Goal: Task Accomplishment & Management: Use online tool/utility

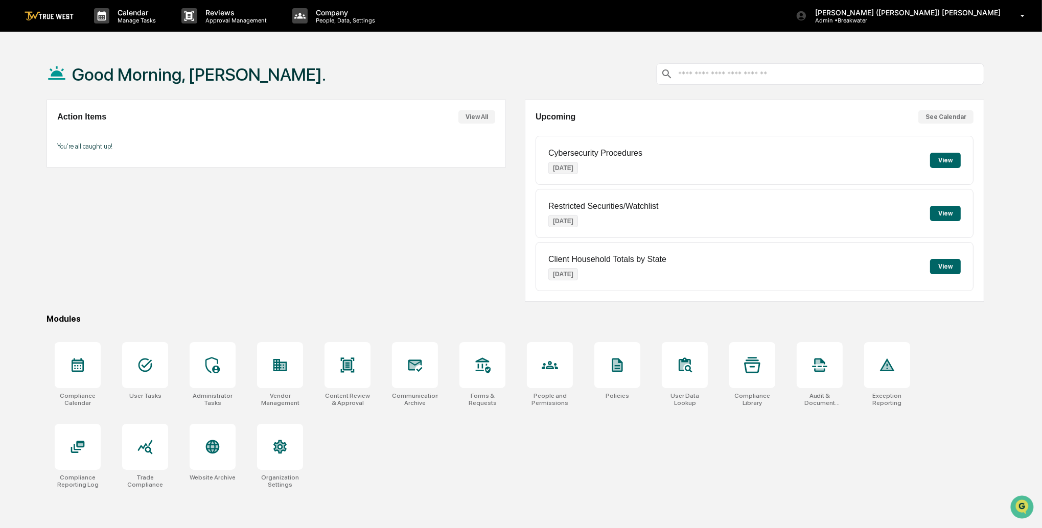
click at [947, 115] on button "See Calendar" at bounding box center [945, 116] width 55 height 13
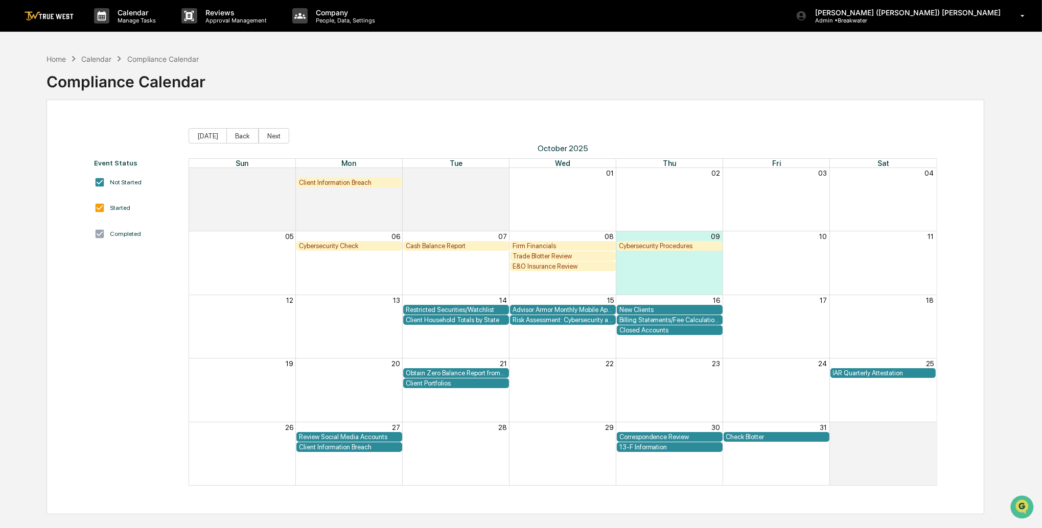
click at [354, 183] on div "Client Information Breach" at bounding box center [349, 183] width 101 height 8
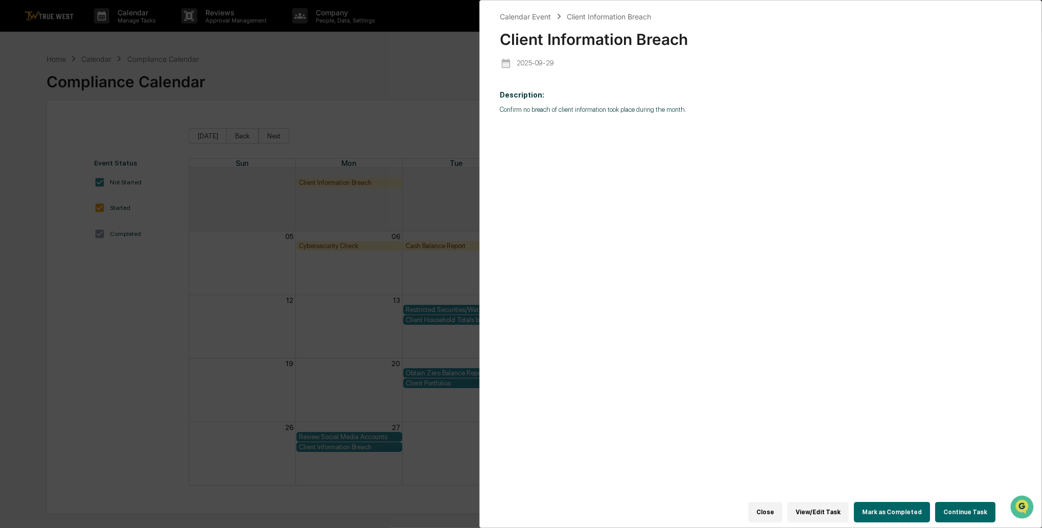
scroll to position [3, 0]
click at [906, 506] on button "Mark as Completed" at bounding box center [892, 512] width 76 height 20
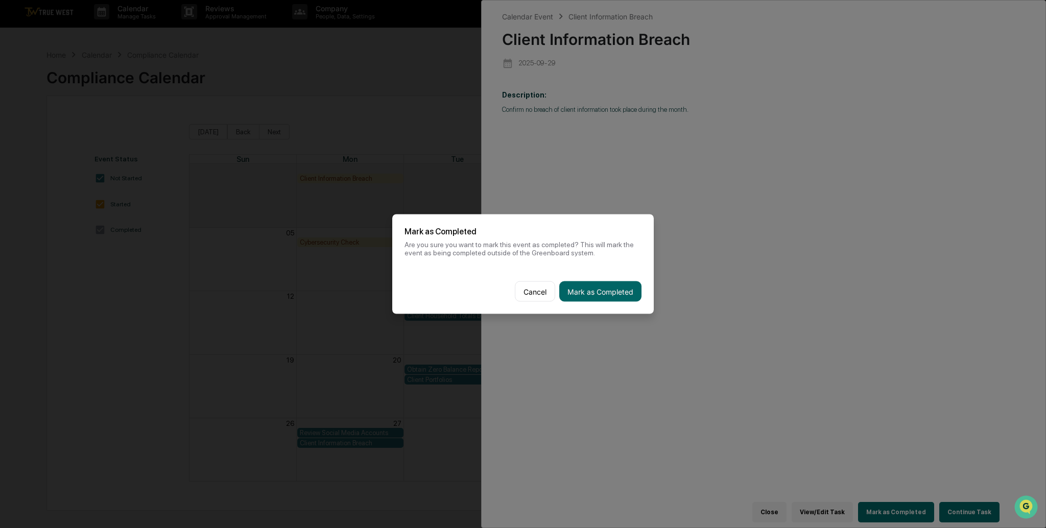
click at [597, 292] on button "Mark as Completed" at bounding box center [600, 292] width 82 height 20
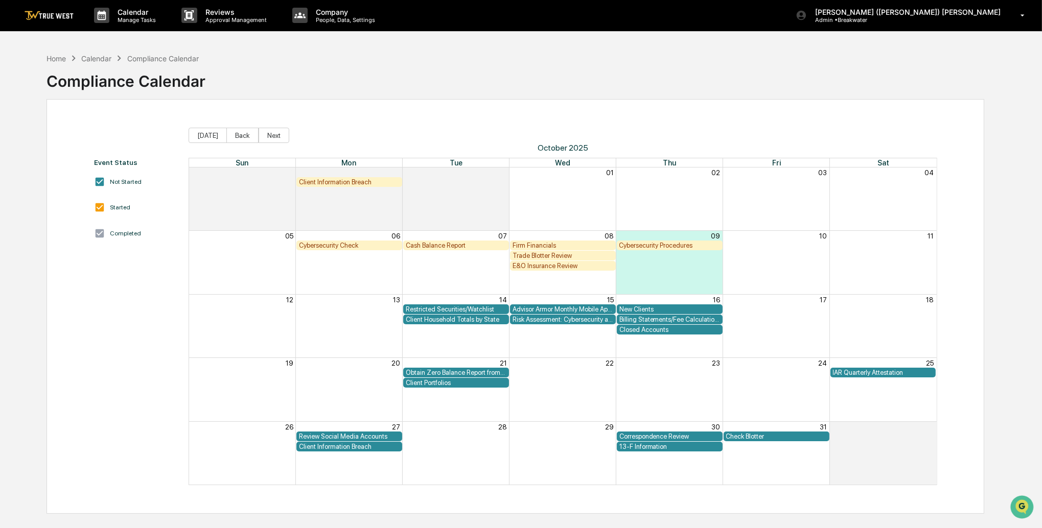
scroll to position [0, 0]
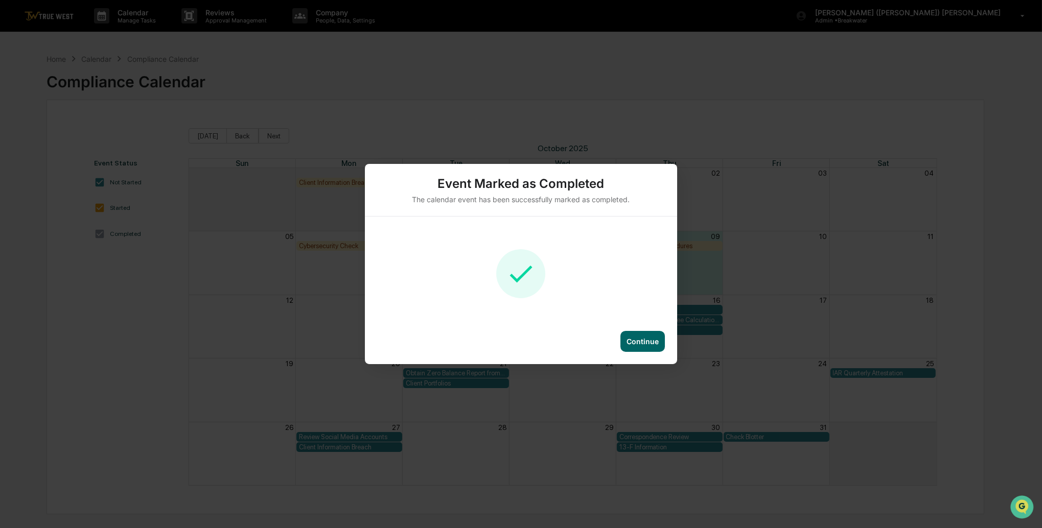
click at [646, 346] on div "Continue" at bounding box center [642, 341] width 44 height 21
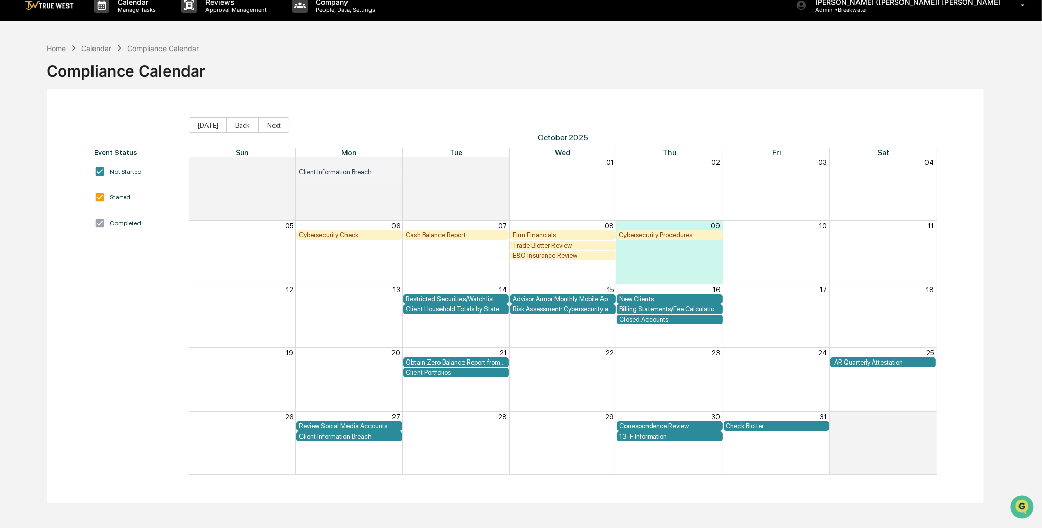
scroll to position [5, 0]
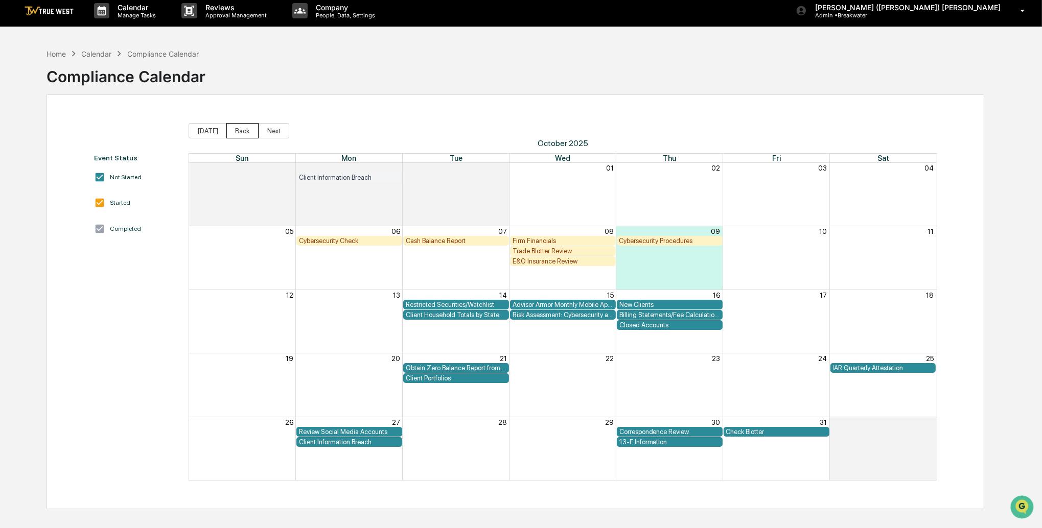
click at [252, 132] on button "Back" at bounding box center [242, 130] width 32 height 15
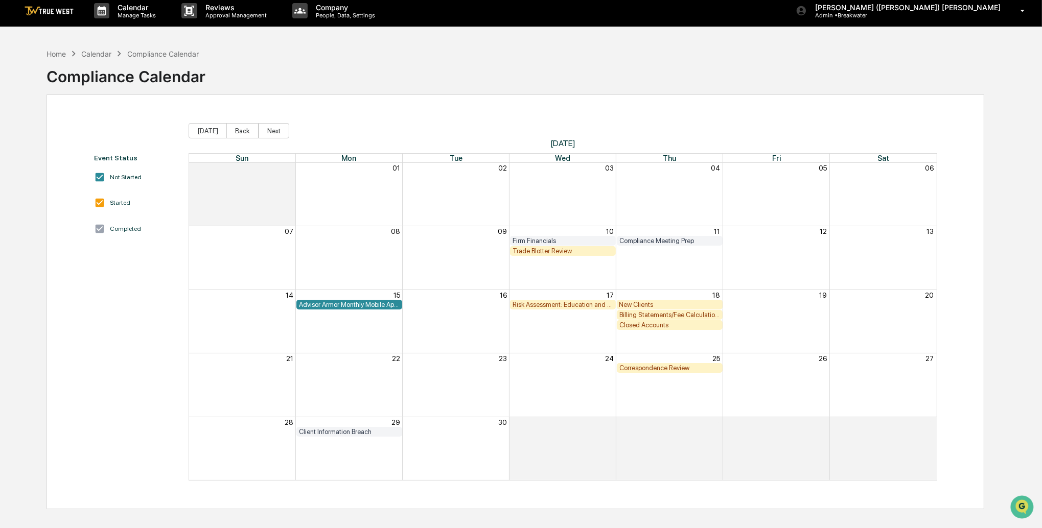
click at [542, 248] on div "Trade Blotter Review" at bounding box center [562, 251] width 101 height 8
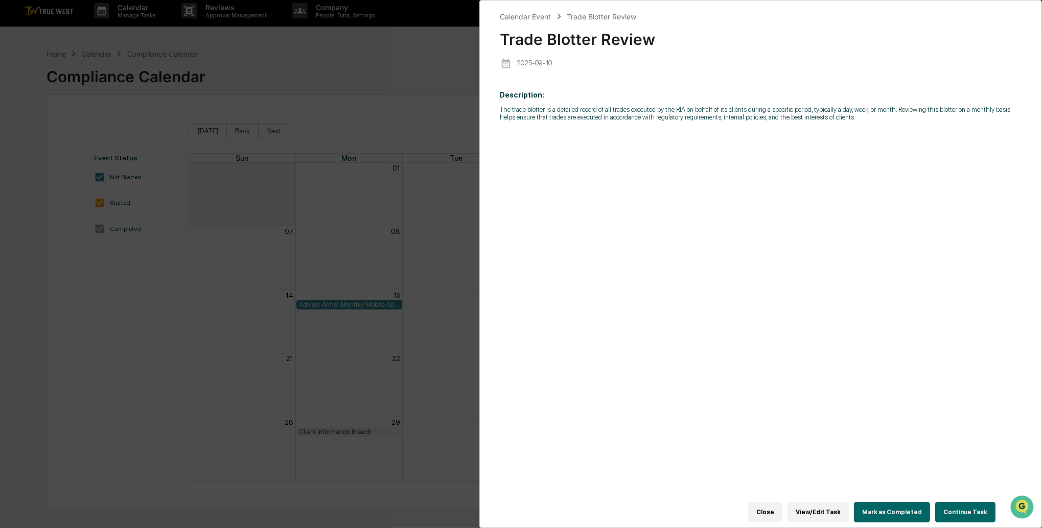
scroll to position [10, 0]
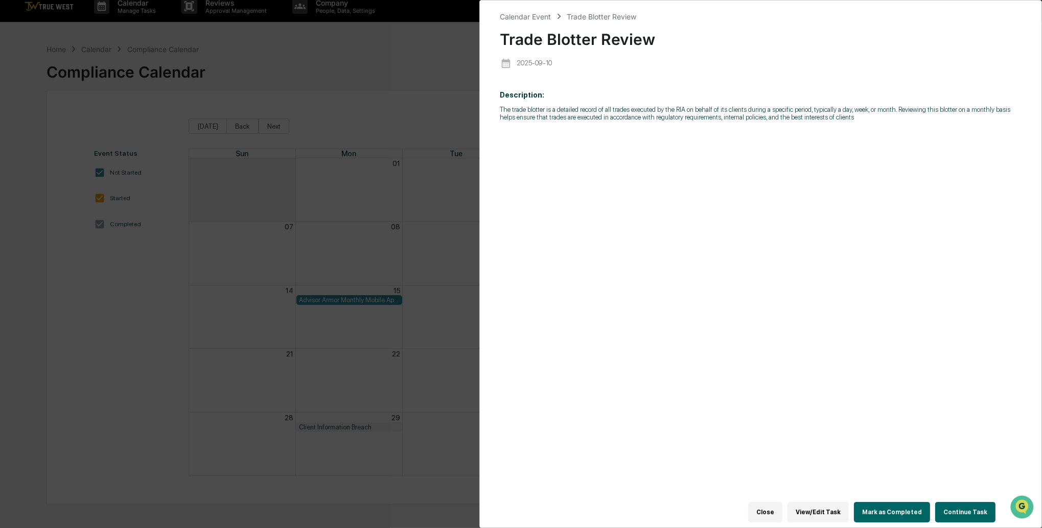
click at [884, 503] on button "Mark as Completed" at bounding box center [892, 512] width 76 height 20
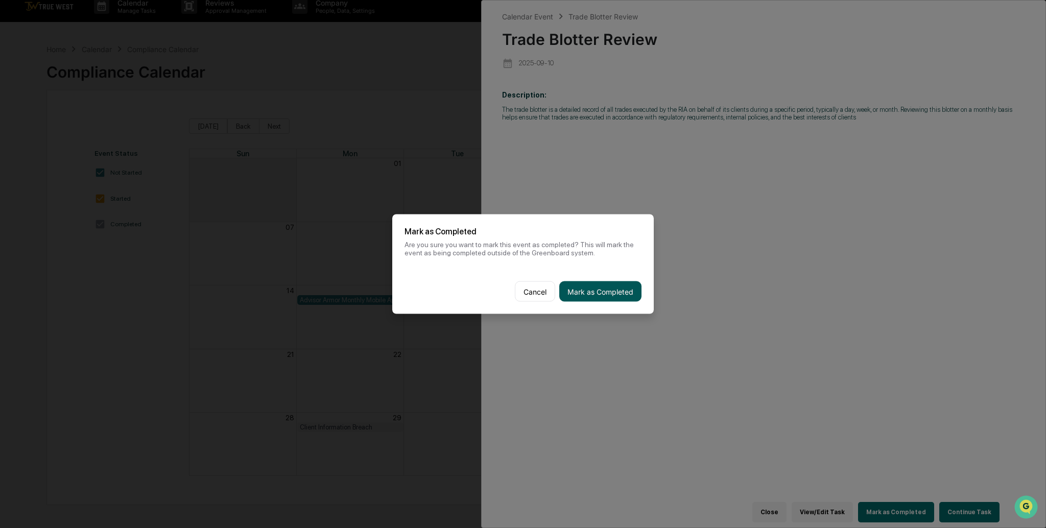
click at [611, 285] on button "Mark as Completed" at bounding box center [600, 292] width 82 height 20
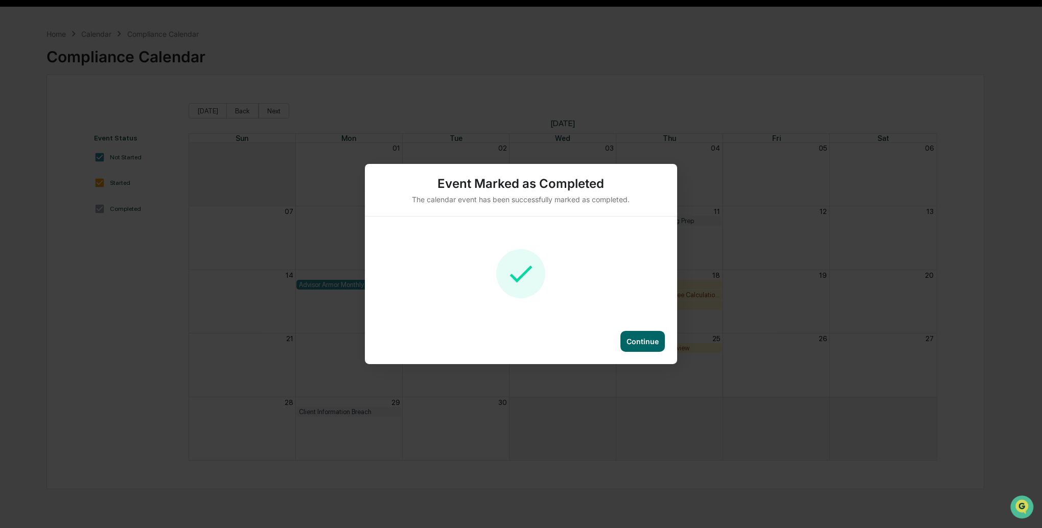
click at [645, 349] on div "Continue" at bounding box center [642, 341] width 44 height 21
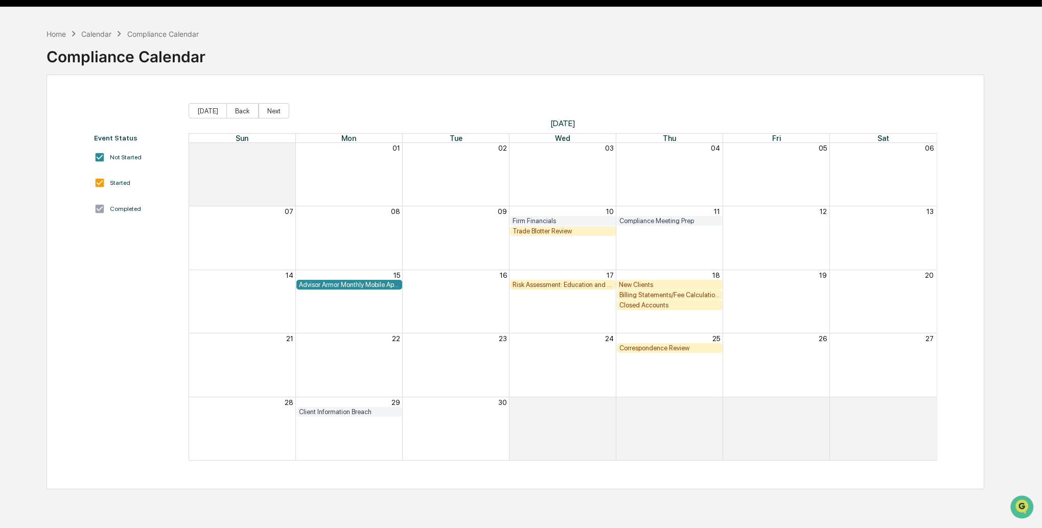
scroll to position [26, 0]
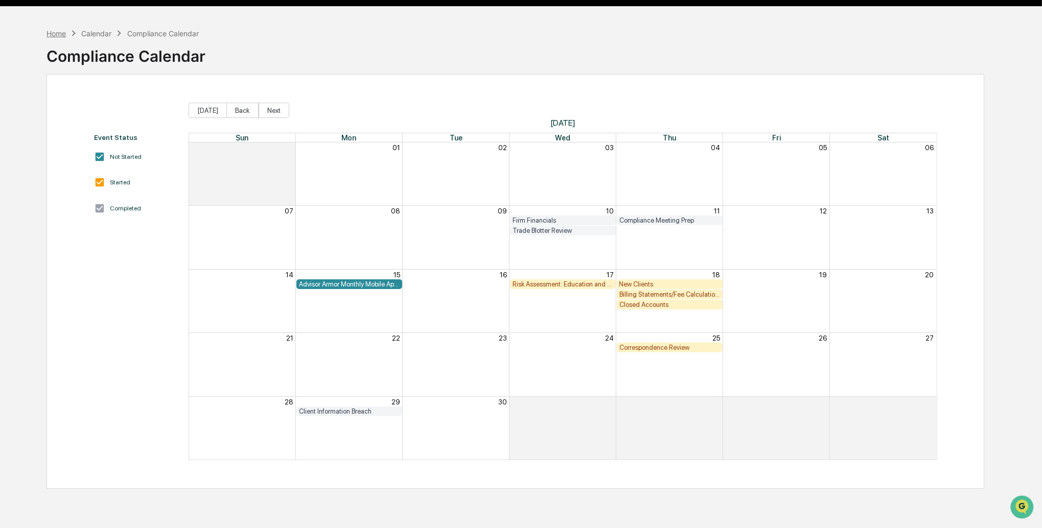
click at [48, 34] on div "Home" at bounding box center [55, 33] width 19 height 9
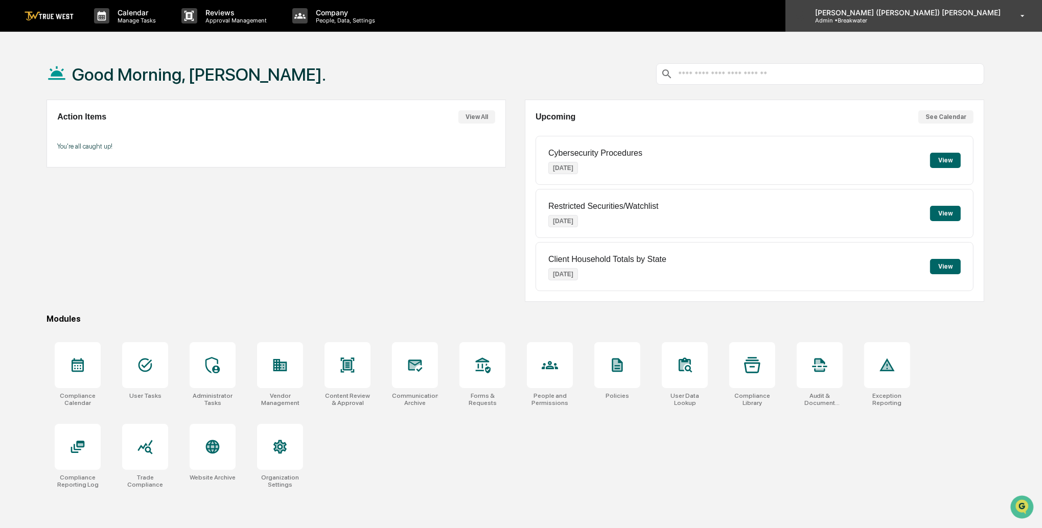
click at [902, 19] on p "Admin • Breakwater" at bounding box center [854, 20] width 95 height 7
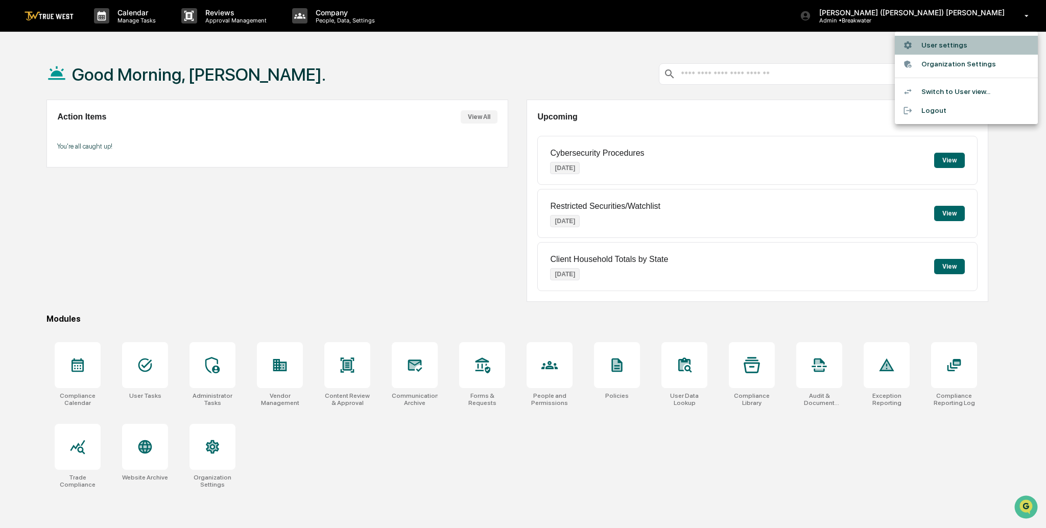
click at [946, 45] on li "User settings" at bounding box center [966, 45] width 143 height 19
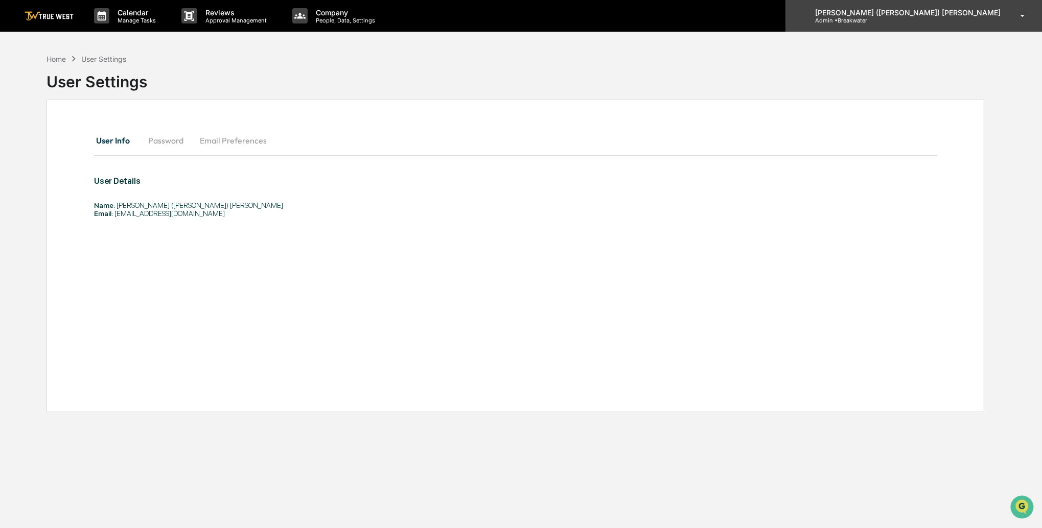
click at [902, 21] on p "Admin • Breakwater" at bounding box center [854, 20] width 95 height 7
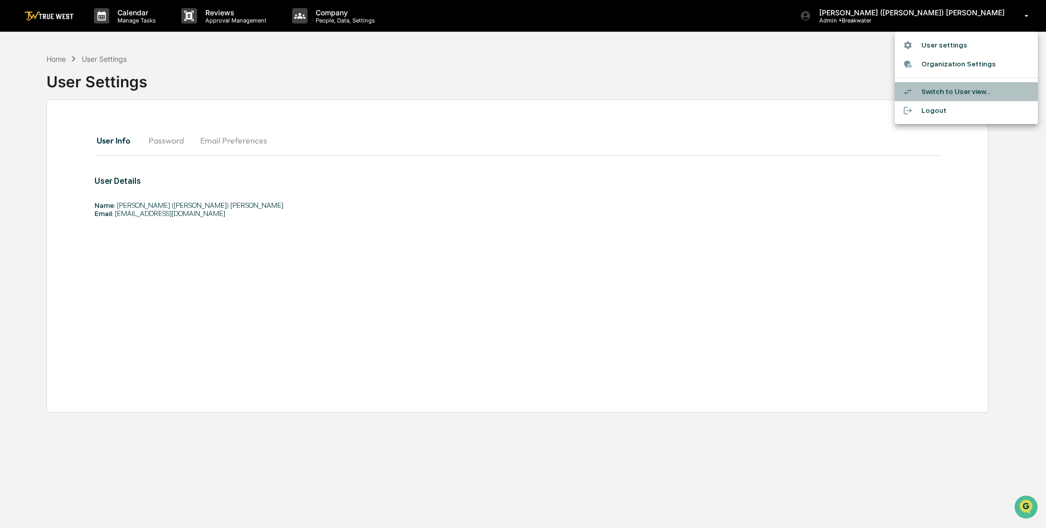
click at [948, 91] on li "Switch to User view..." at bounding box center [966, 91] width 143 height 19
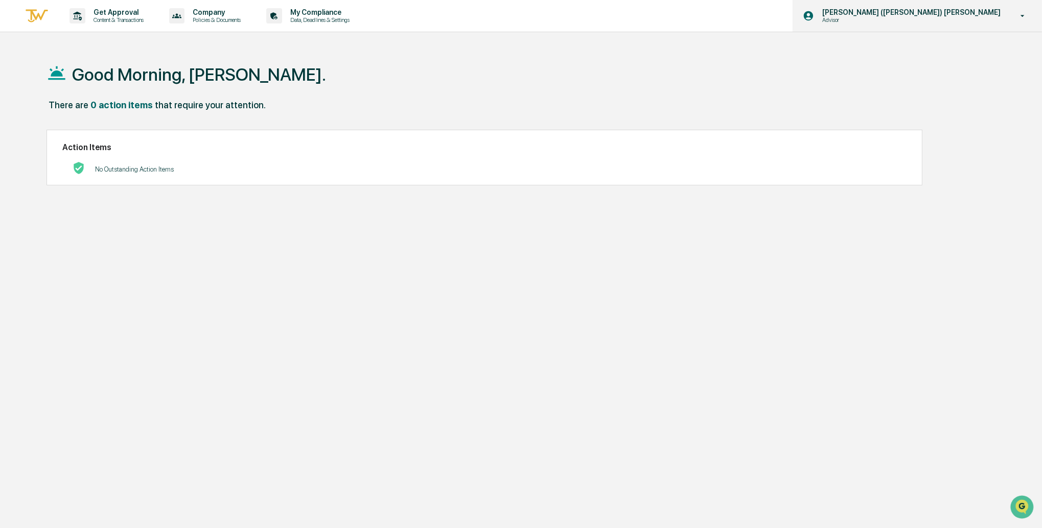
click at [958, 11] on p "[PERSON_NAME] ([PERSON_NAME]) [PERSON_NAME]" at bounding box center [910, 12] width 192 height 8
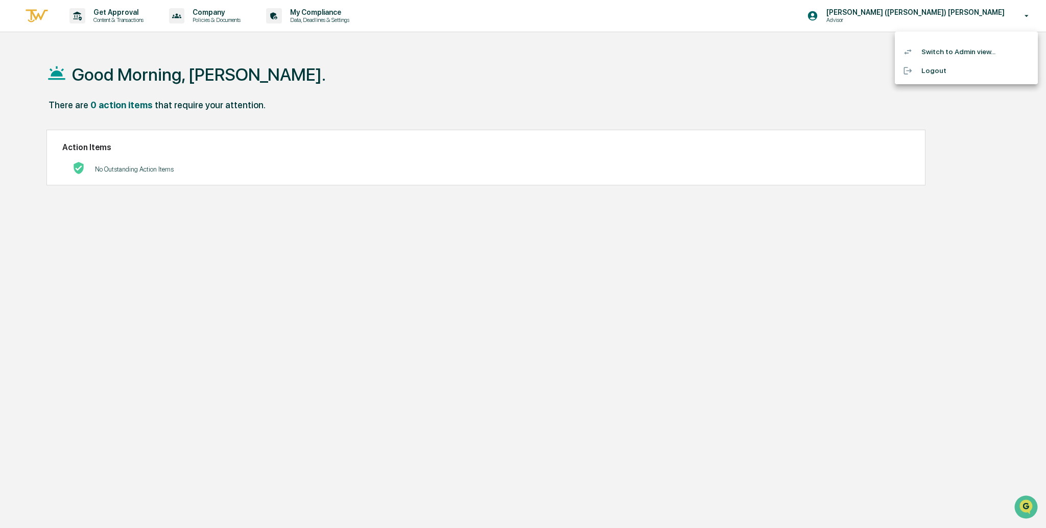
click at [946, 49] on li "Switch to Admin view..." at bounding box center [966, 51] width 143 height 19
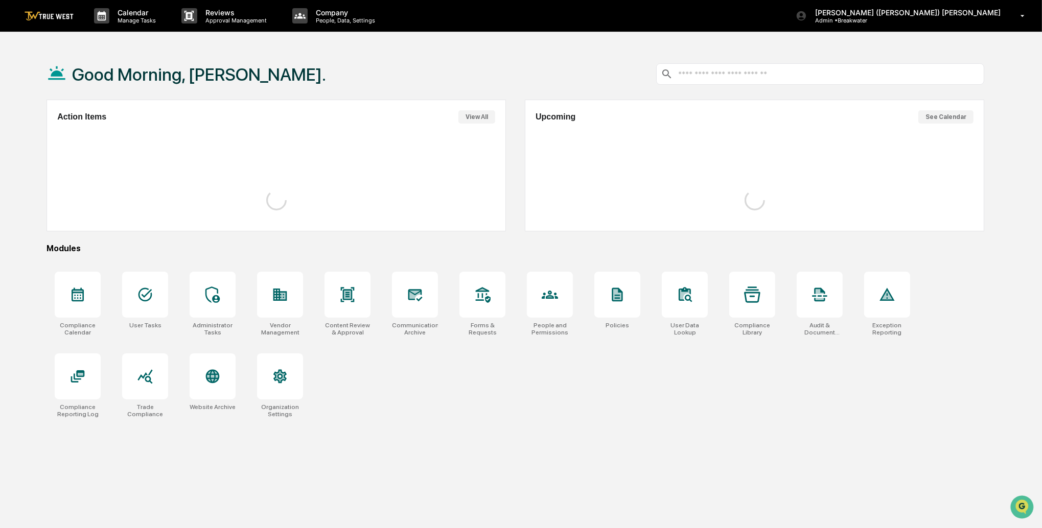
scroll to position [1, 0]
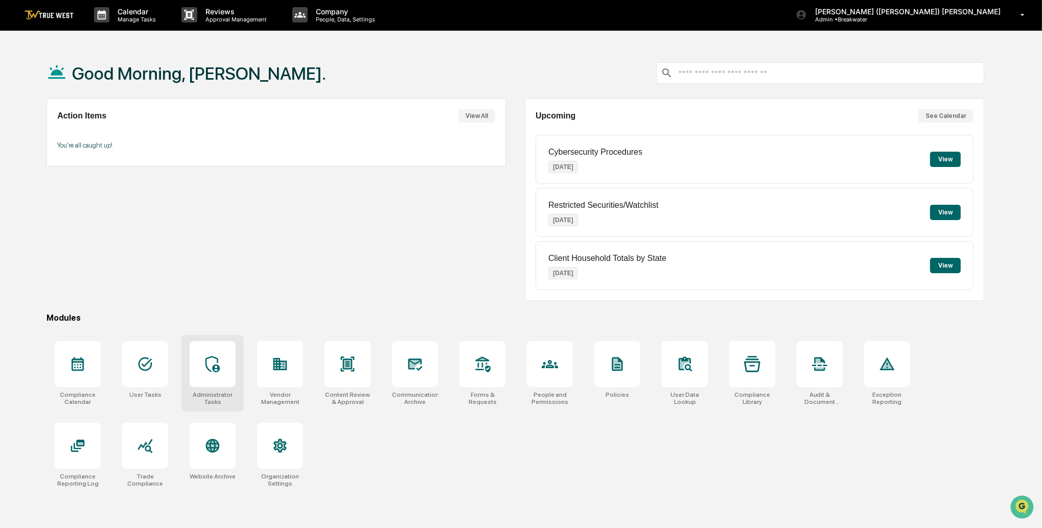
click at [224, 371] on div at bounding box center [213, 364] width 46 height 46
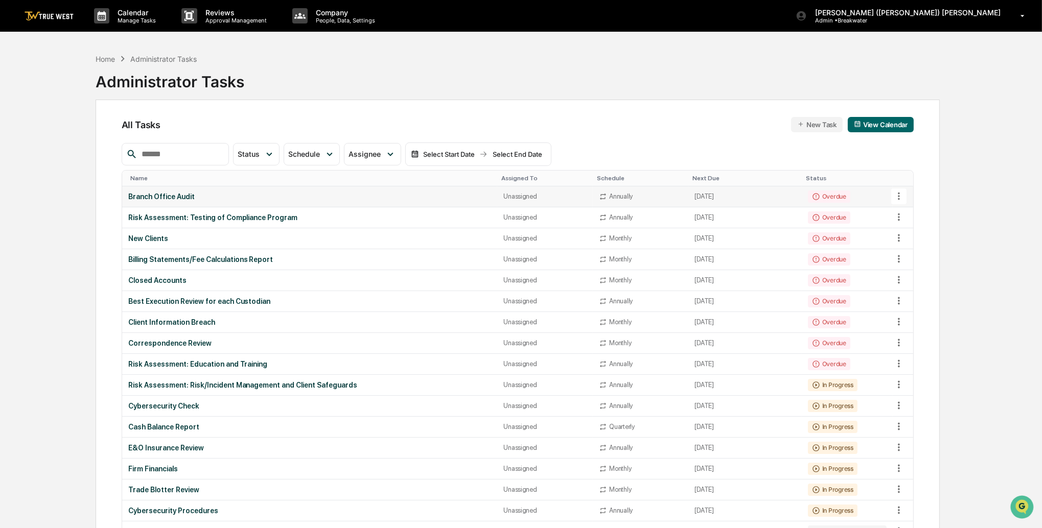
click at [180, 193] on div "Branch Office Audit" at bounding box center [309, 197] width 363 height 8
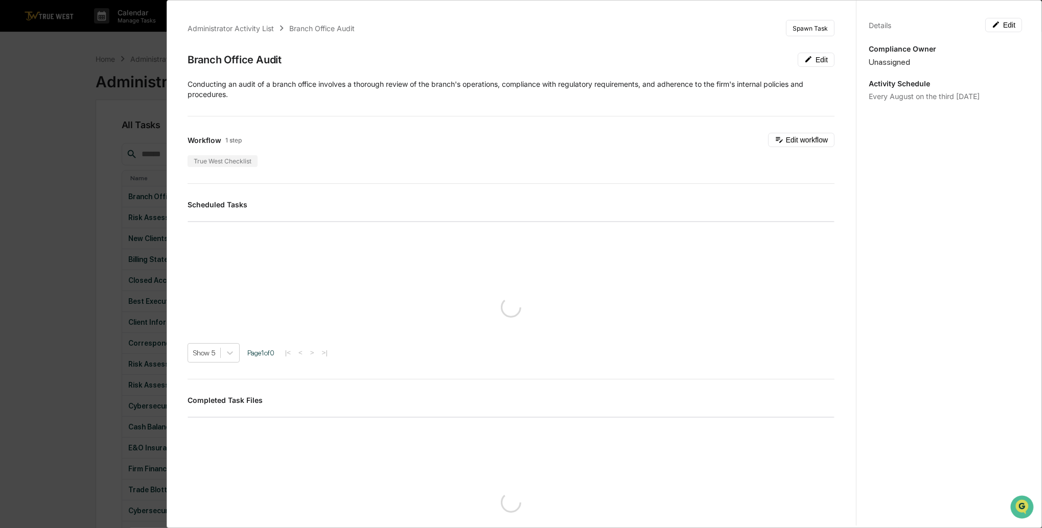
scroll to position [1, 0]
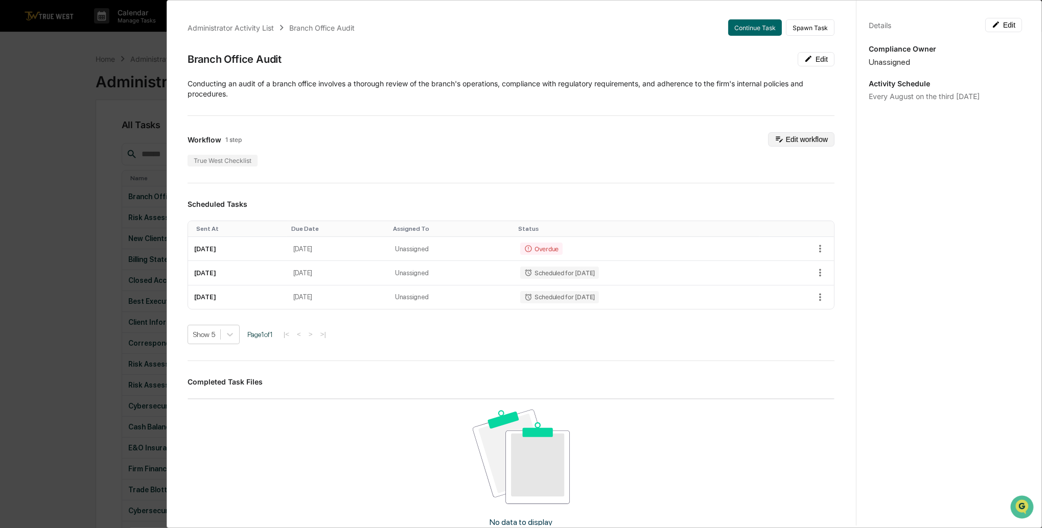
click at [789, 136] on button "Edit workflow" at bounding box center [801, 139] width 66 height 14
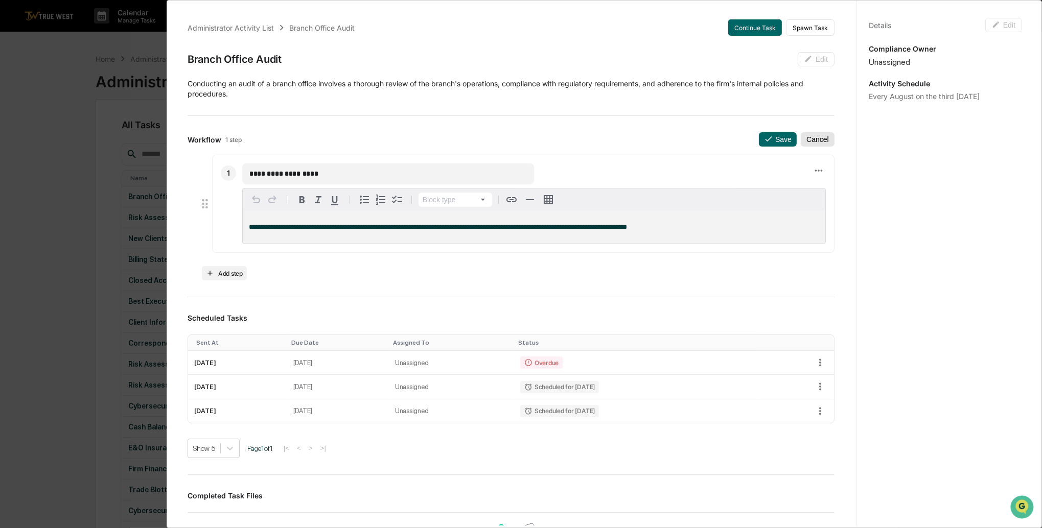
click at [802, 138] on button "Cancel" at bounding box center [818, 139] width 34 height 14
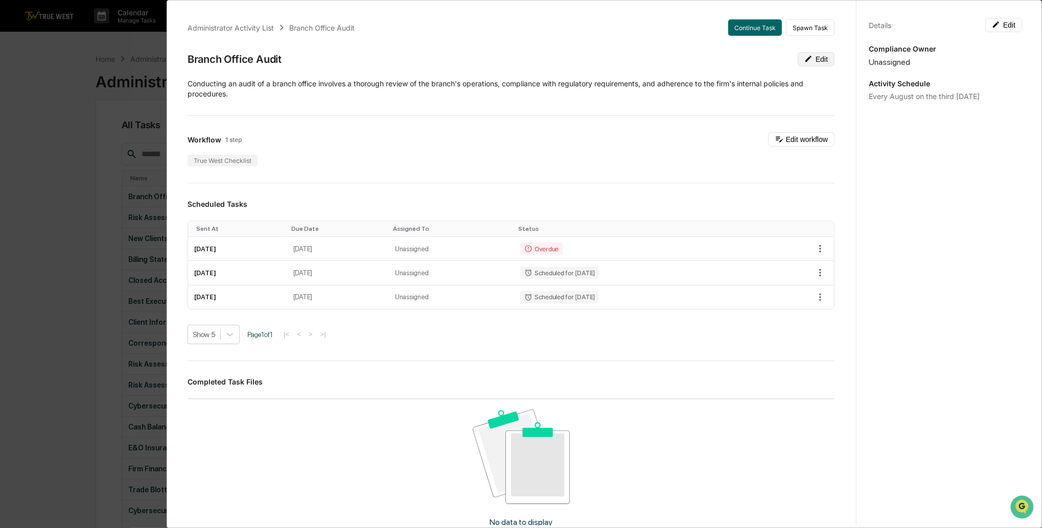
click at [805, 56] on icon at bounding box center [808, 59] width 6 height 6
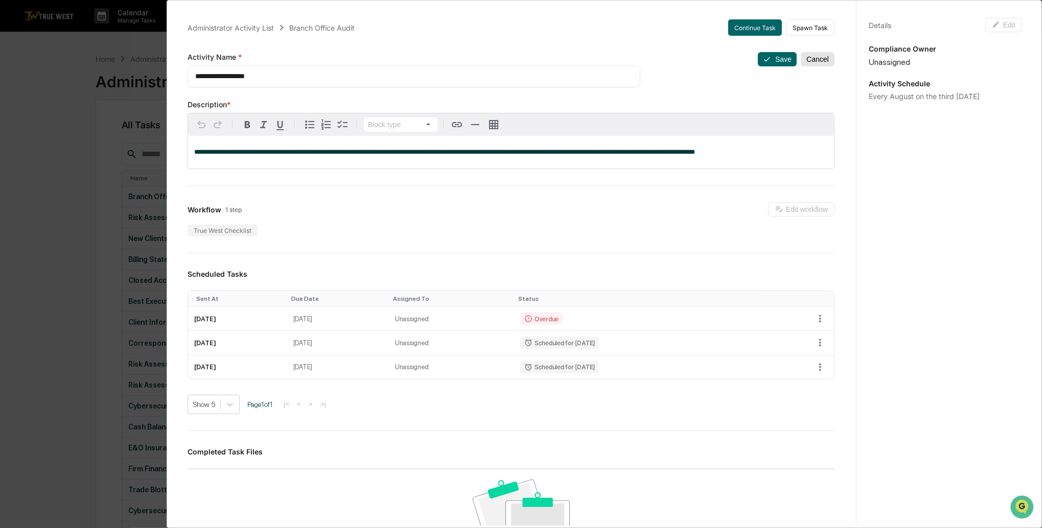
click at [805, 61] on button "Cancel" at bounding box center [818, 59] width 34 height 14
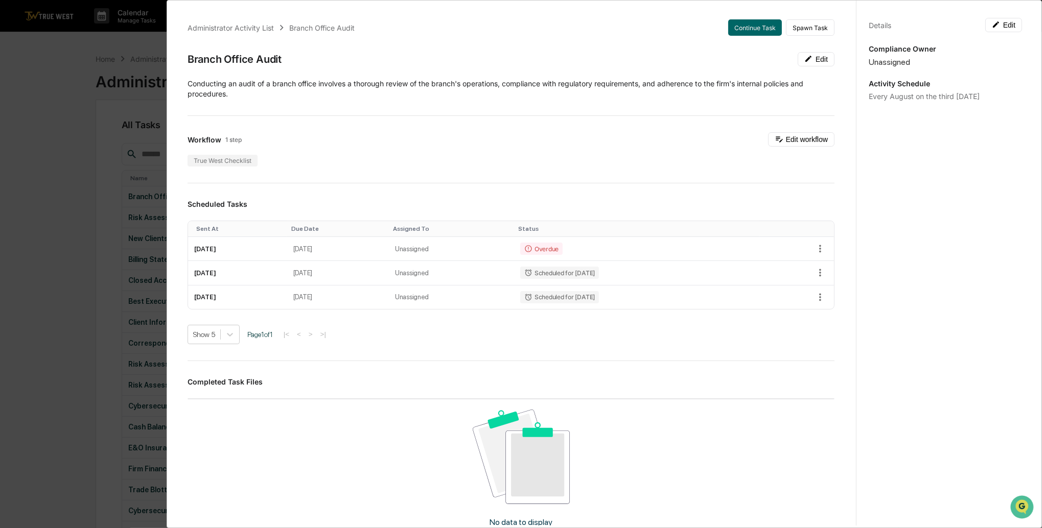
scroll to position [0, 0]
click at [1014, 27] on button "Edit" at bounding box center [1003, 25] width 37 height 14
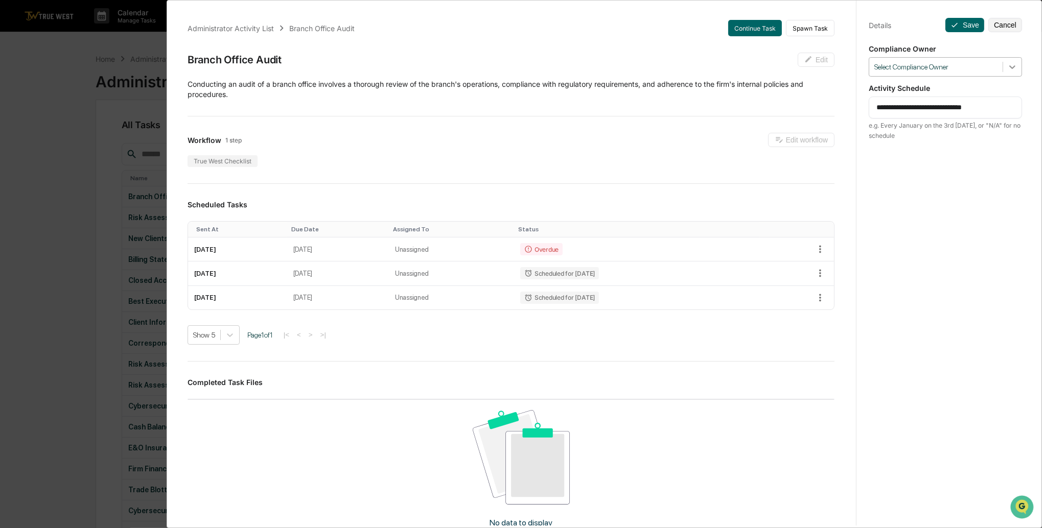
click at [1008, 64] on icon at bounding box center [1012, 67] width 10 height 10
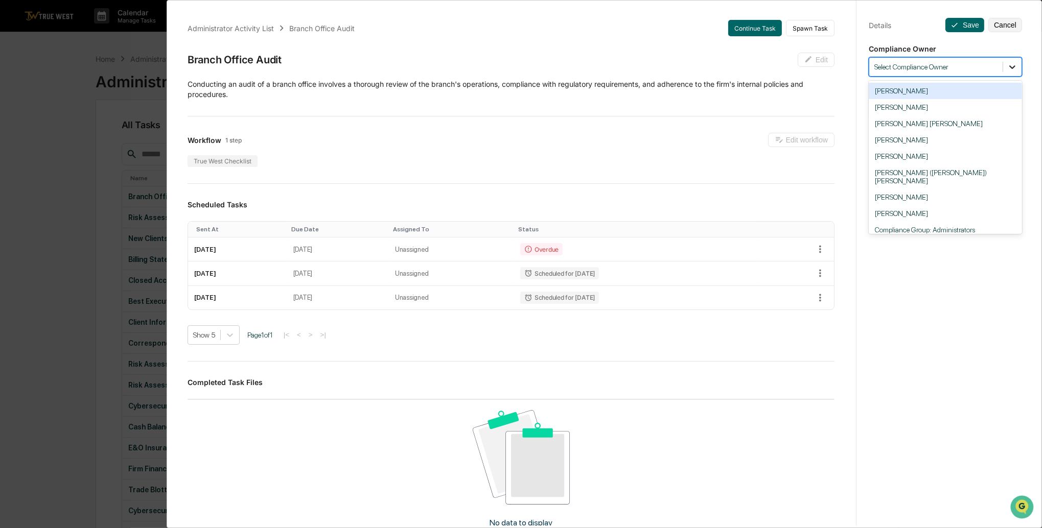
click at [1008, 64] on icon at bounding box center [1012, 67] width 10 height 10
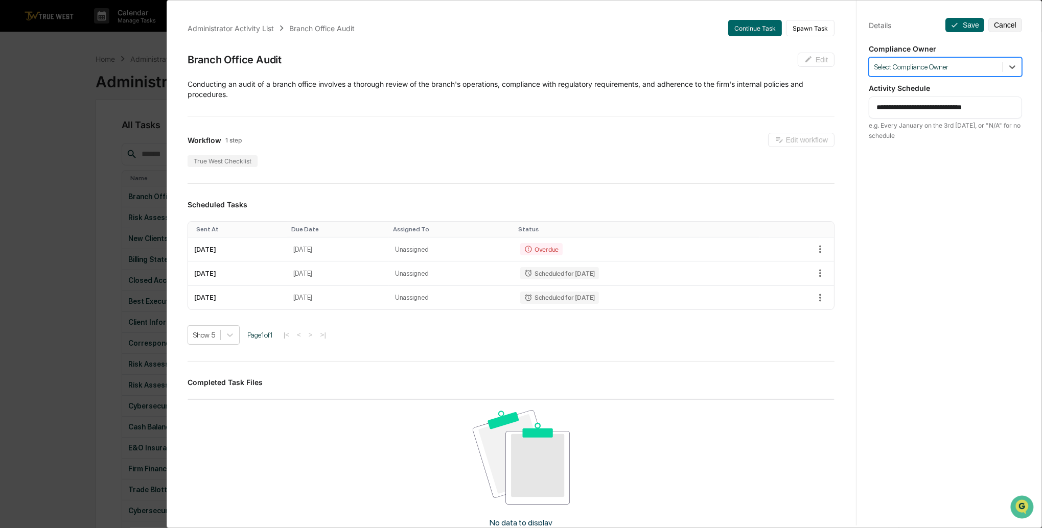
click at [959, 66] on div at bounding box center [935, 67] width 123 height 10
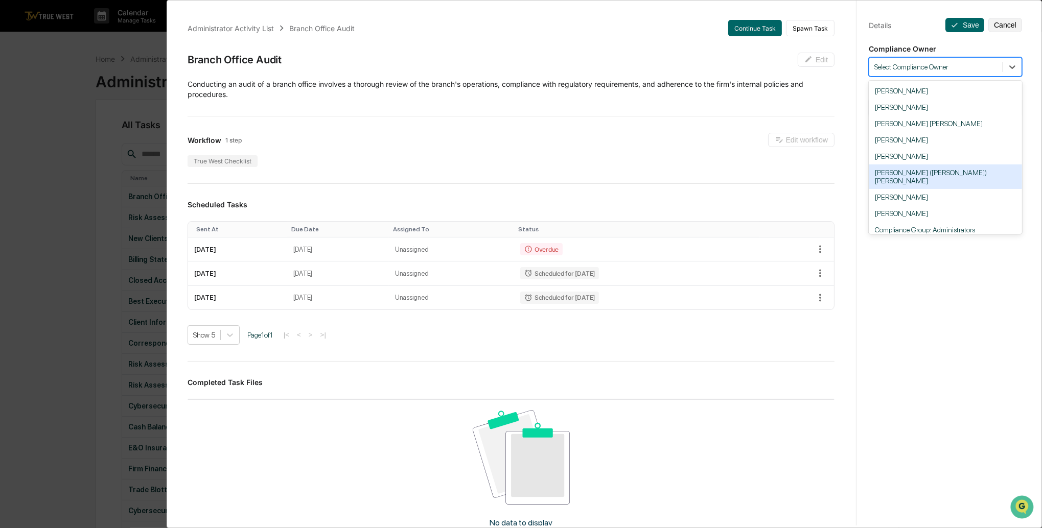
click at [918, 173] on div "[PERSON_NAME] ([PERSON_NAME]) [PERSON_NAME]" at bounding box center [945, 177] width 153 height 25
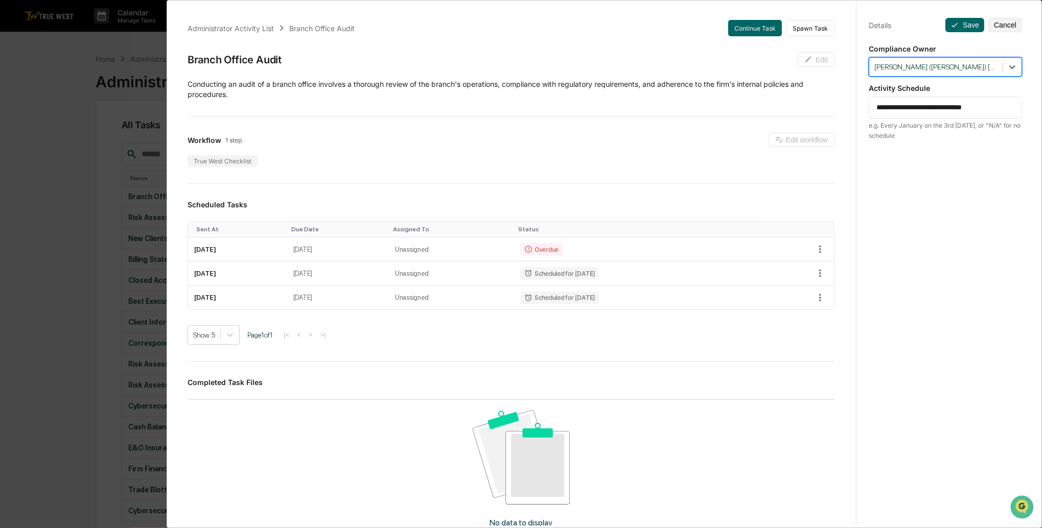
click at [914, 109] on textarea "**********" at bounding box center [945, 107] width 138 height 11
click at [948, 103] on textarea "**********" at bounding box center [945, 107] width 138 height 11
click at [987, 104] on textarea "**********" at bounding box center [945, 107] width 138 height 11
click at [963, 27] on button "Save" at bounding box center [964, 25] width 39 height 14
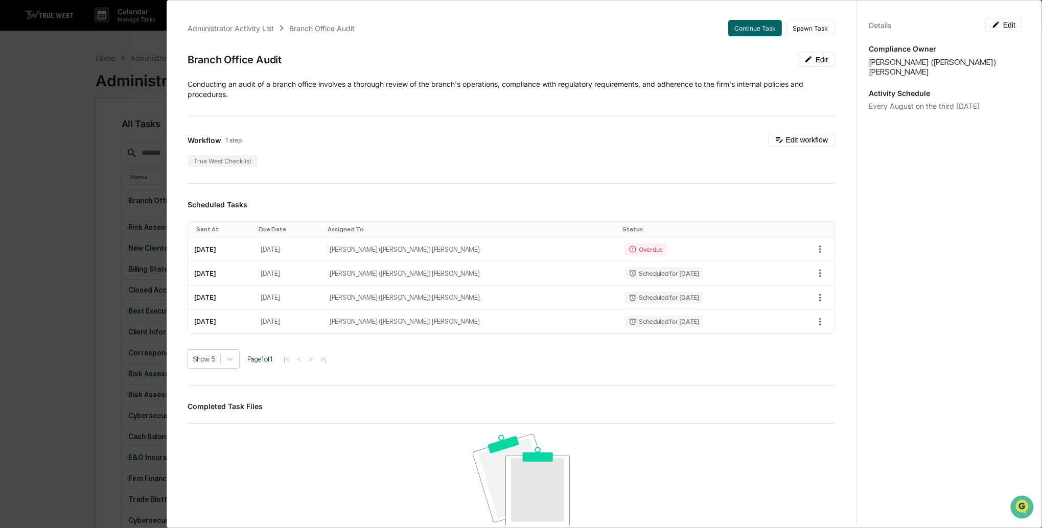
click at [88, 78] on div "Administrator Activity List Branch Office Audit Continue Task Spawn Task Branch…" at bounding box center [521, 264] width 1042 height 528
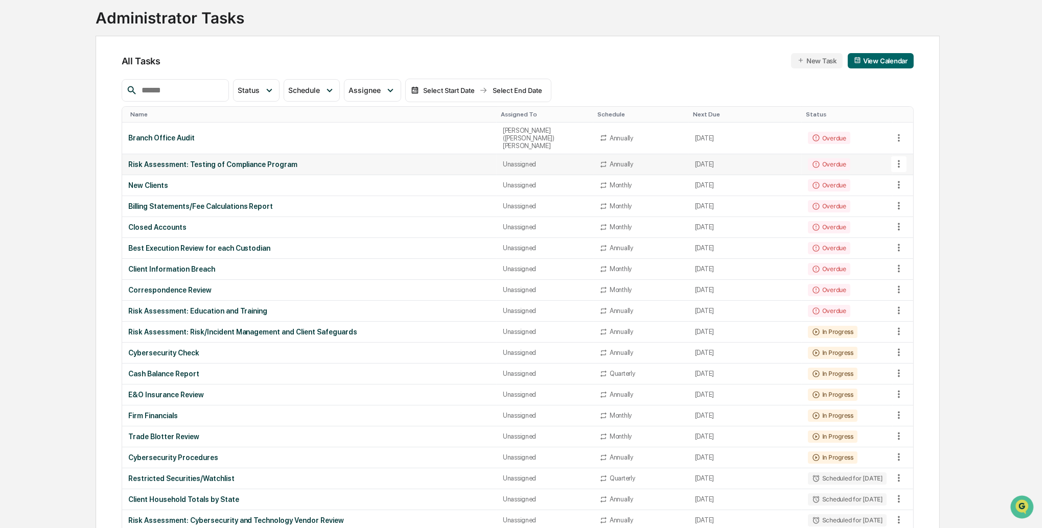
scroll to position [83, 0]
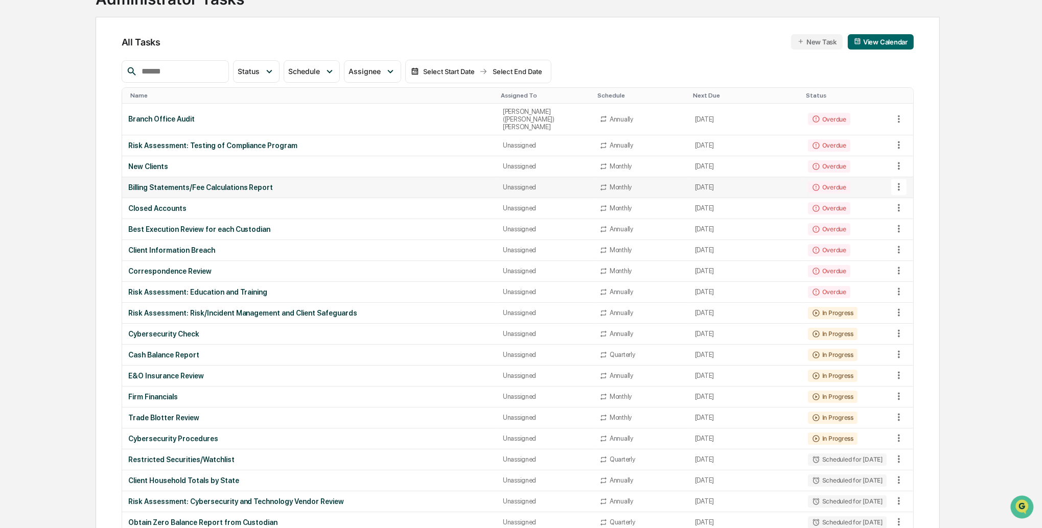
click at [264, 183] on div "Billing Statements/Fee Calculations Report" at bounding box center [309, 187] width 362 height 8
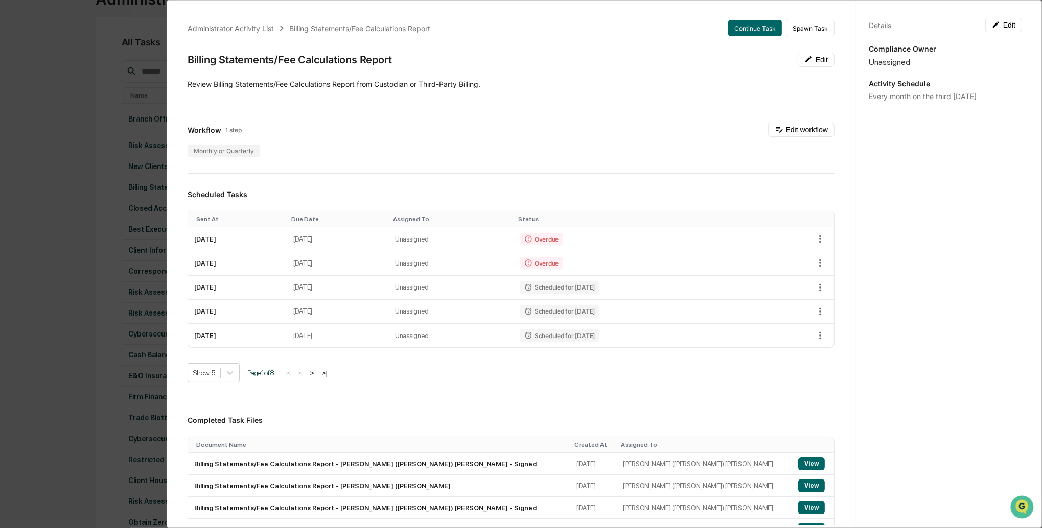
scroll to position [0, 0]
